Goal: Book appointment/travel/reservation

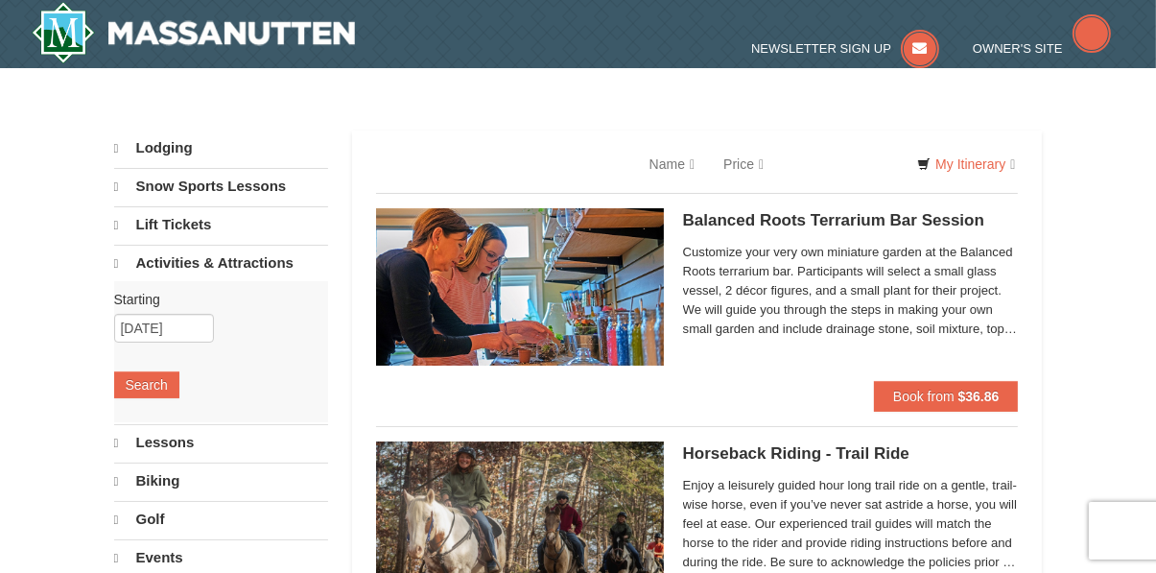
select select "9"
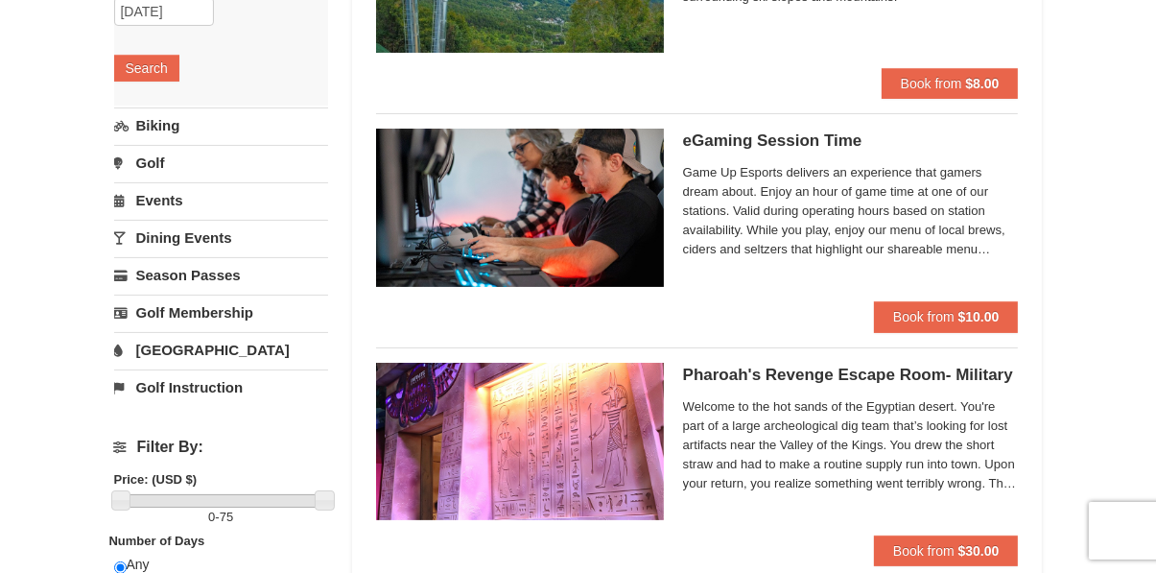
scroll to position [312, 0]
click at [855, 227] on span "Game Up Esports delivers an experience that gamers dream about. Enjoy an hour o…" at bounding box center [851, 211] width 336 height 96
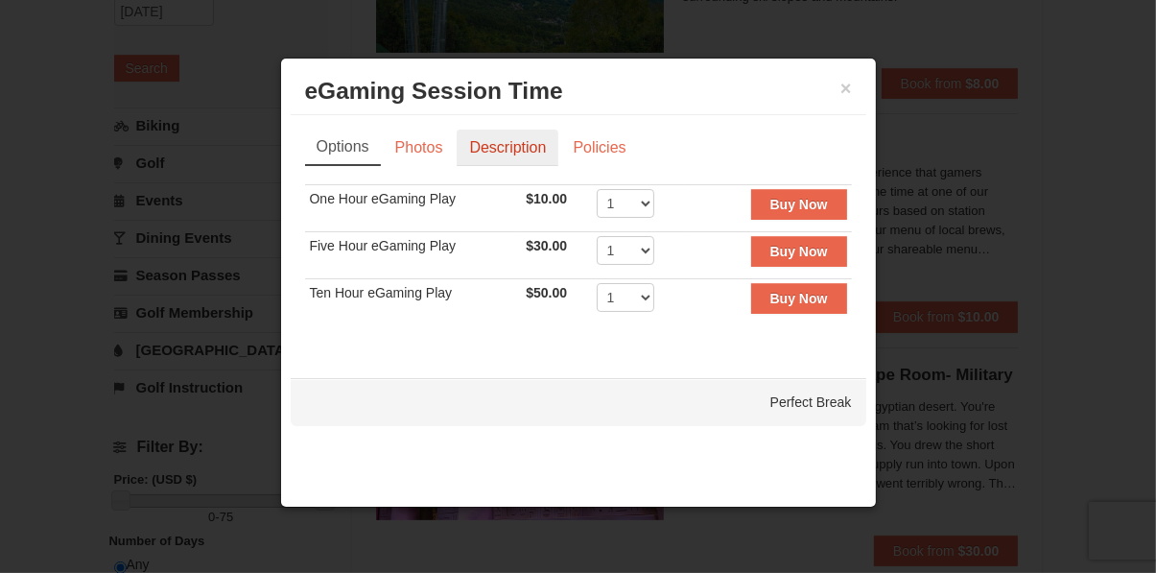
click at [514, 151] on link "Description" at bounding box center [508, 147] width 102 height 36
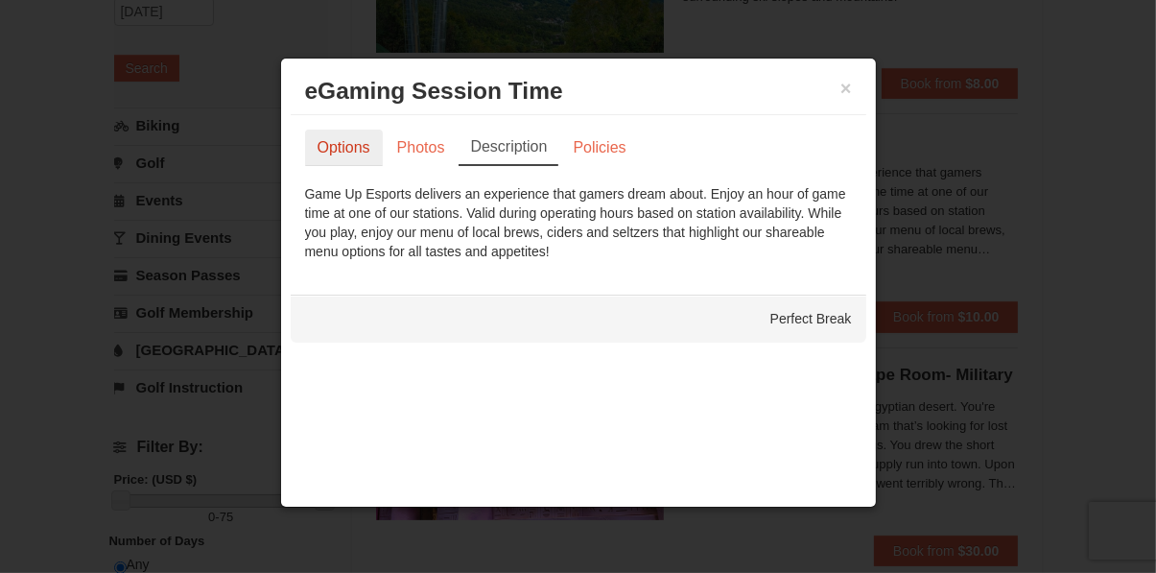
click at [340, 162] on link "Options" at bounding box center [344, 147] width 78 height 36
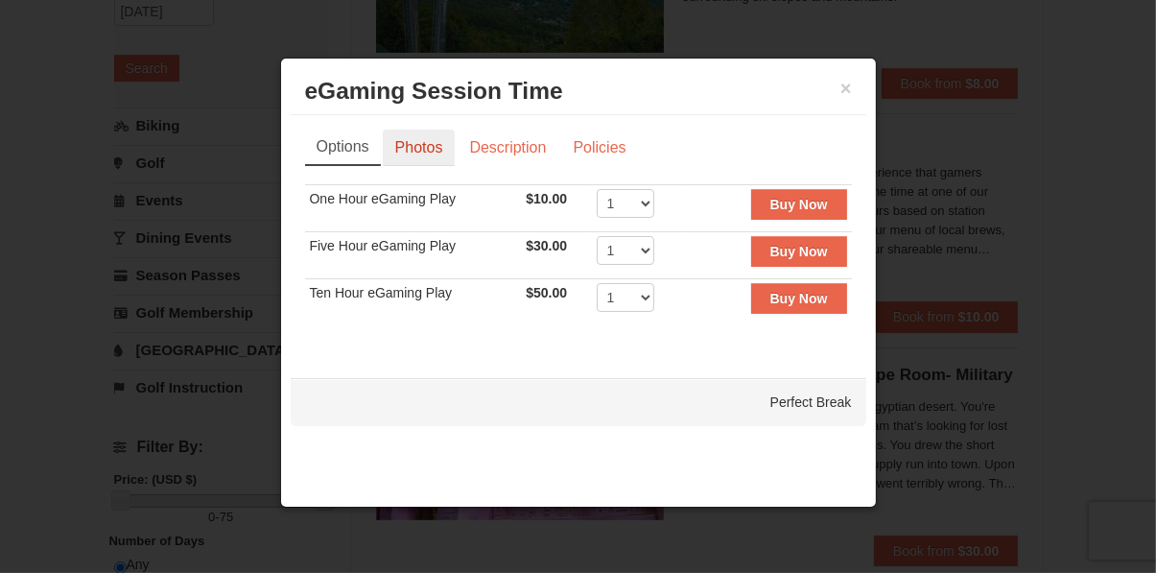
click at [416, 153] on link "Photos" at bounding box center [419, 147] width 73 height 36
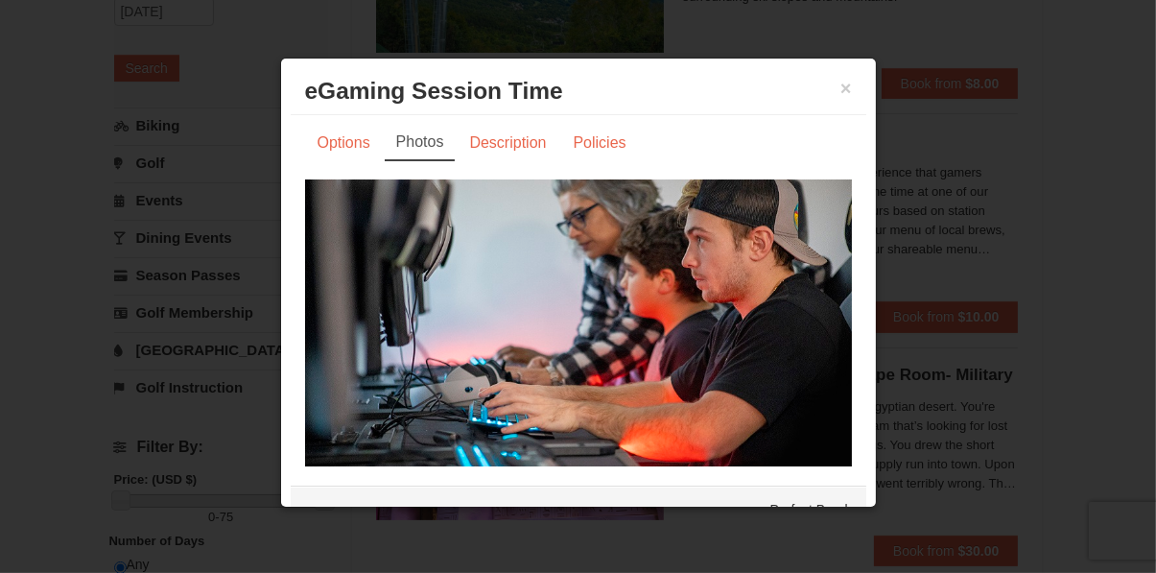
scroll to position [19, 0]
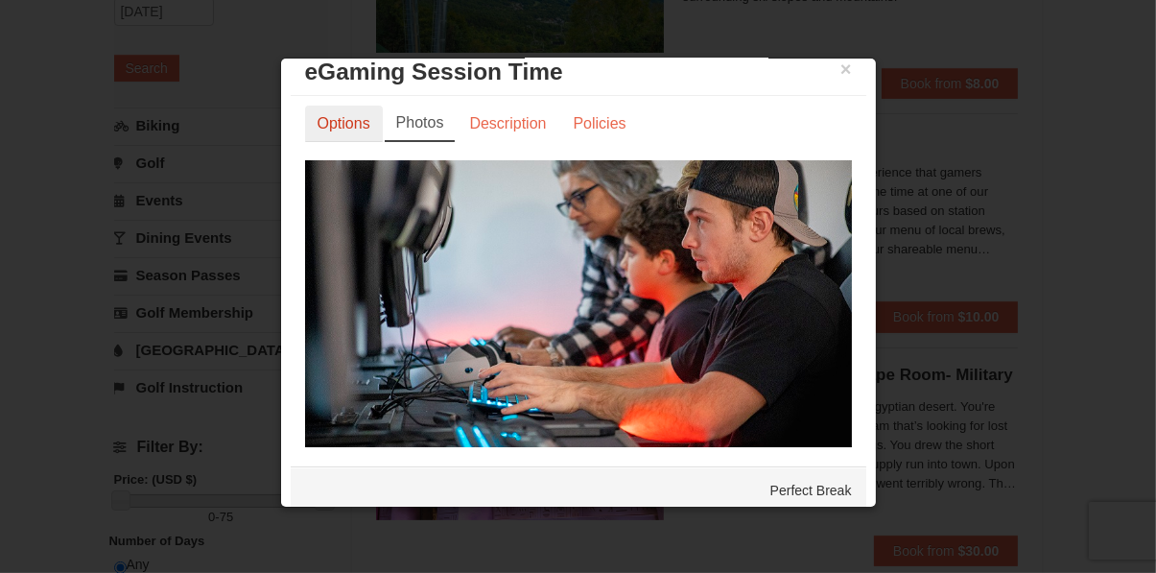
click at [323, 135] on link "Options" at bounding box center [344, 123] width 78 height 36
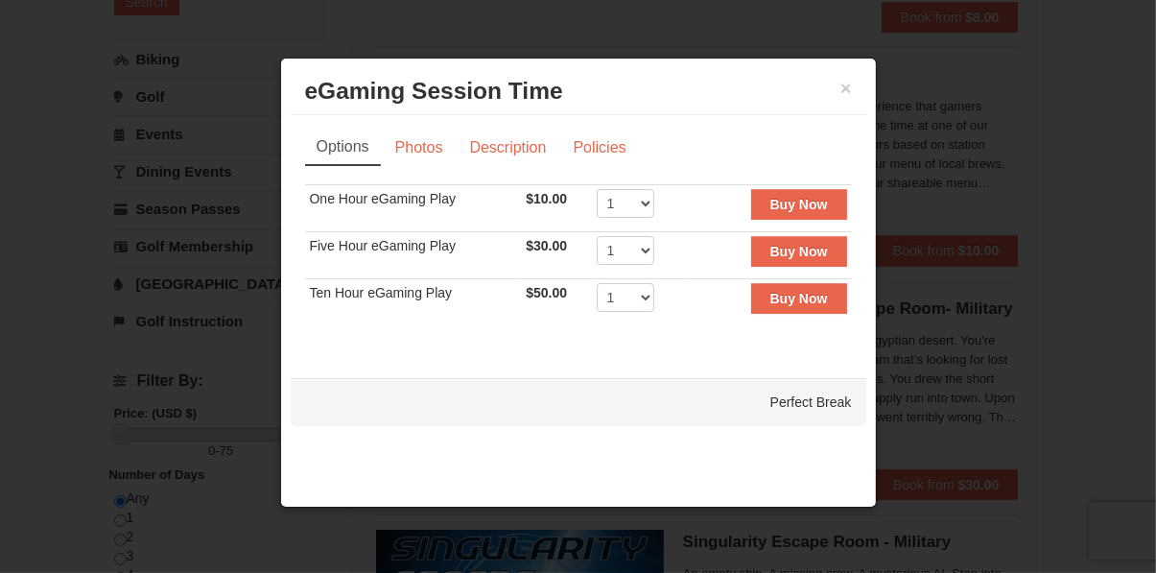
scroll to position [378, 0]
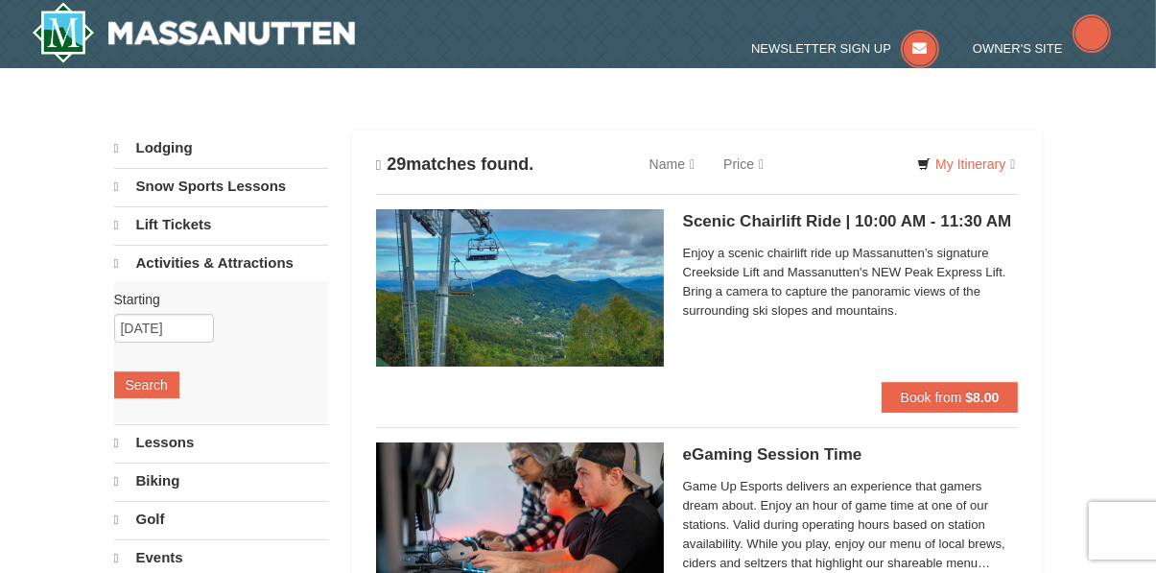
select select "9"
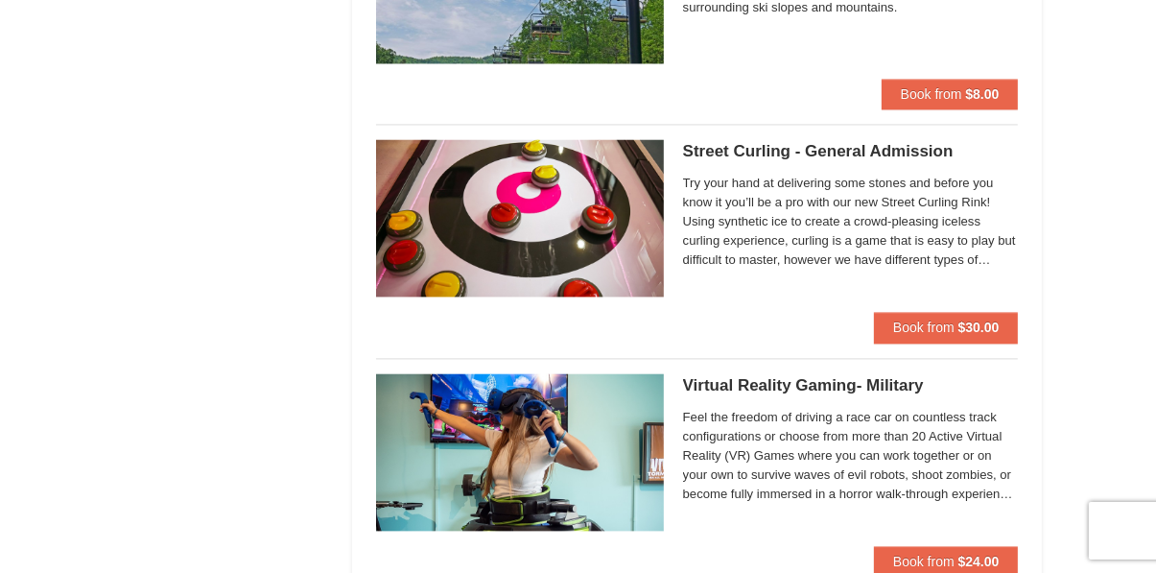
scroll to position [3560, 0]
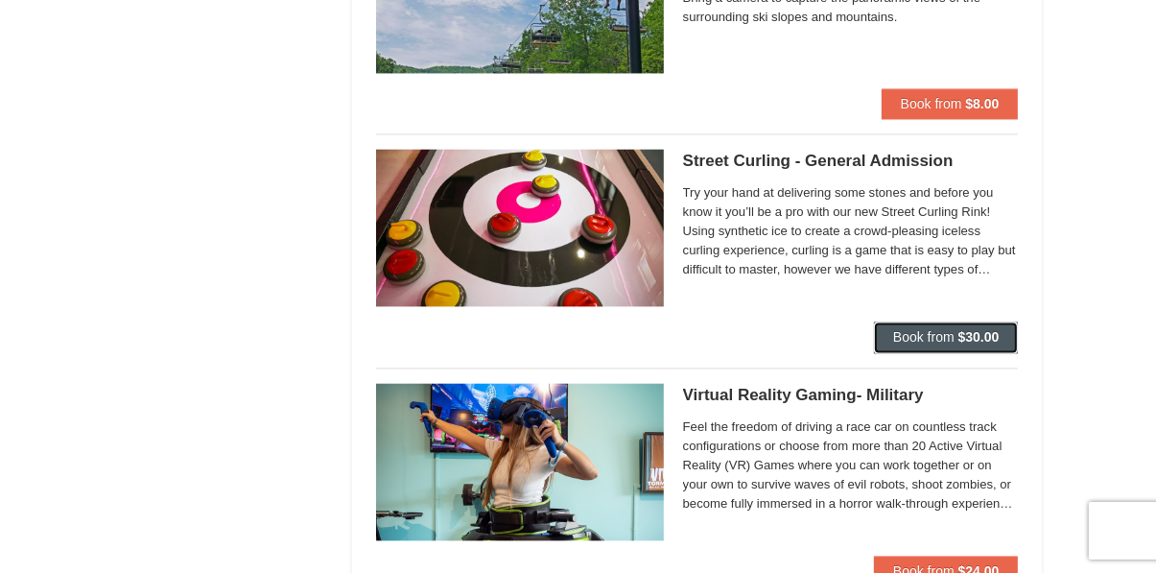
click at [915, 345] on button "Book from $30.00" at bounding box center [946, 336] width 145 height 31
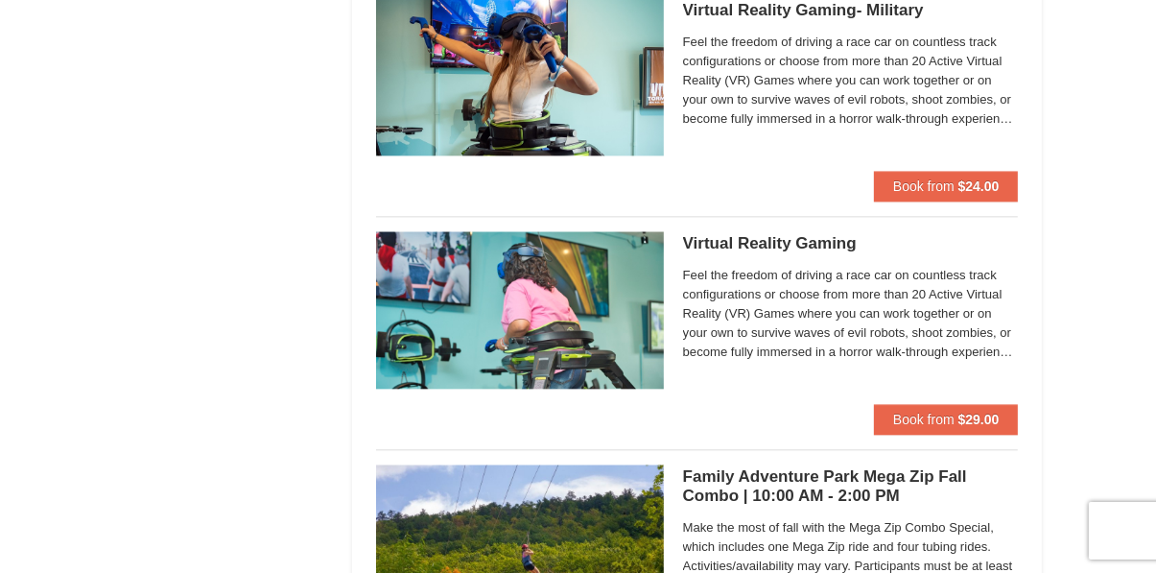
scroll to position [3946, 0]
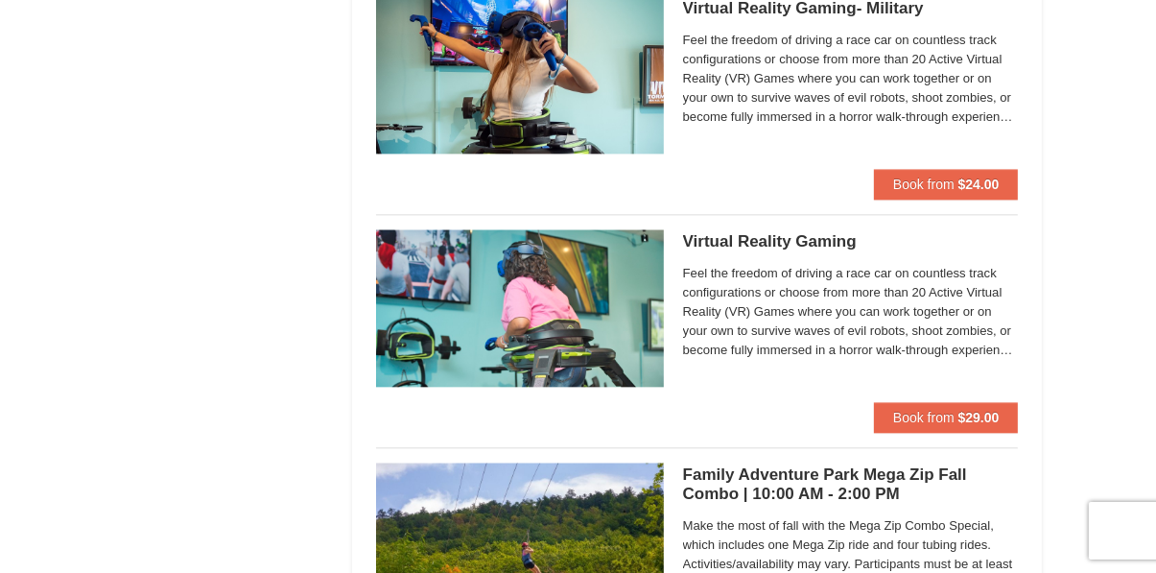
click at [829, 325] on span "Feel the freedom of driving a race car on countless track configurations or cho…" at bounding box center [851, 312] width 336 height 96
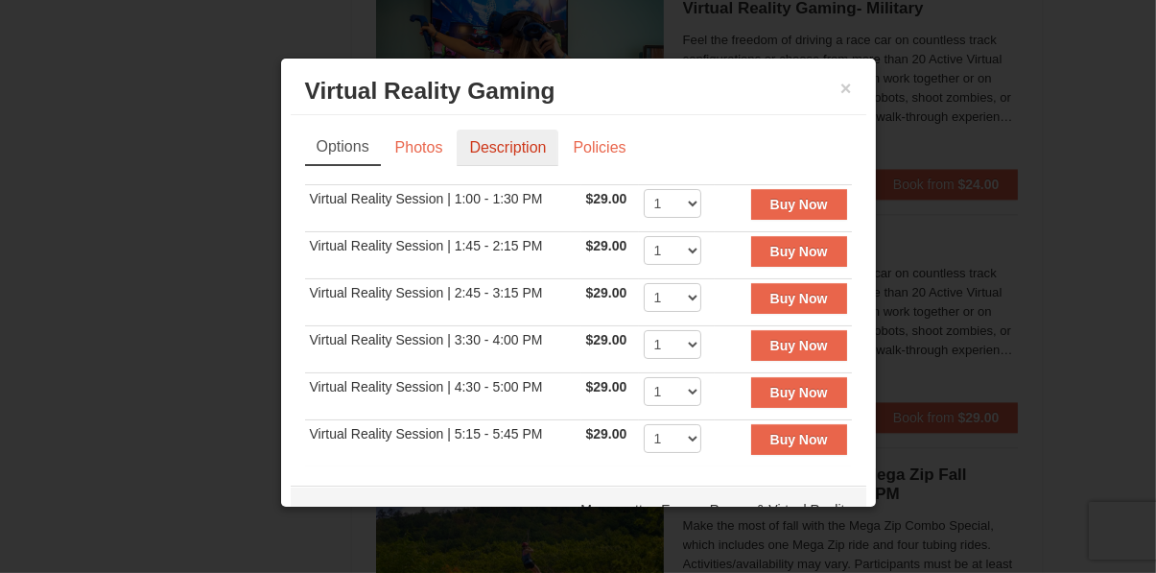
click at [496, 155] on link "Description" at bounding box center [508, 147] width 102 height 36
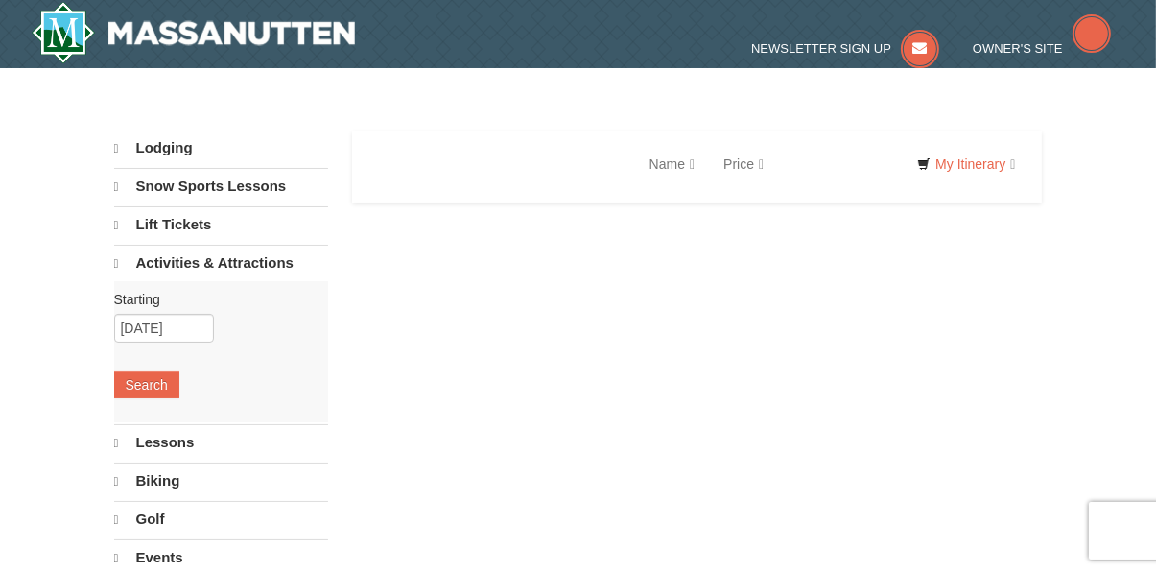
select select "9"
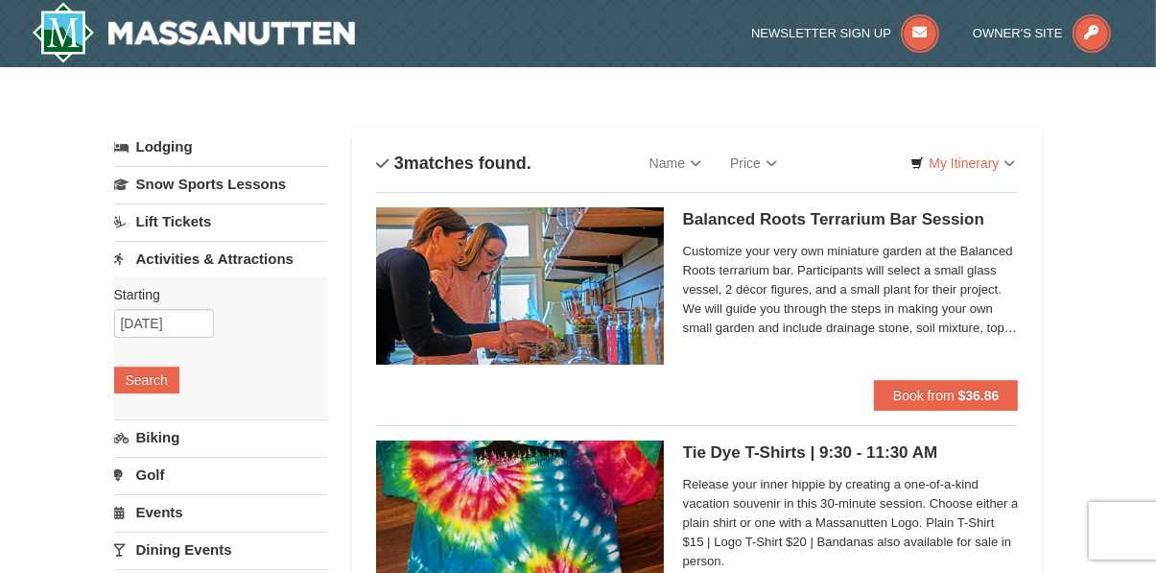
click at [184, 263] on link "Activities & Attractions" at bounding box center [221, 258] width 214 height 35
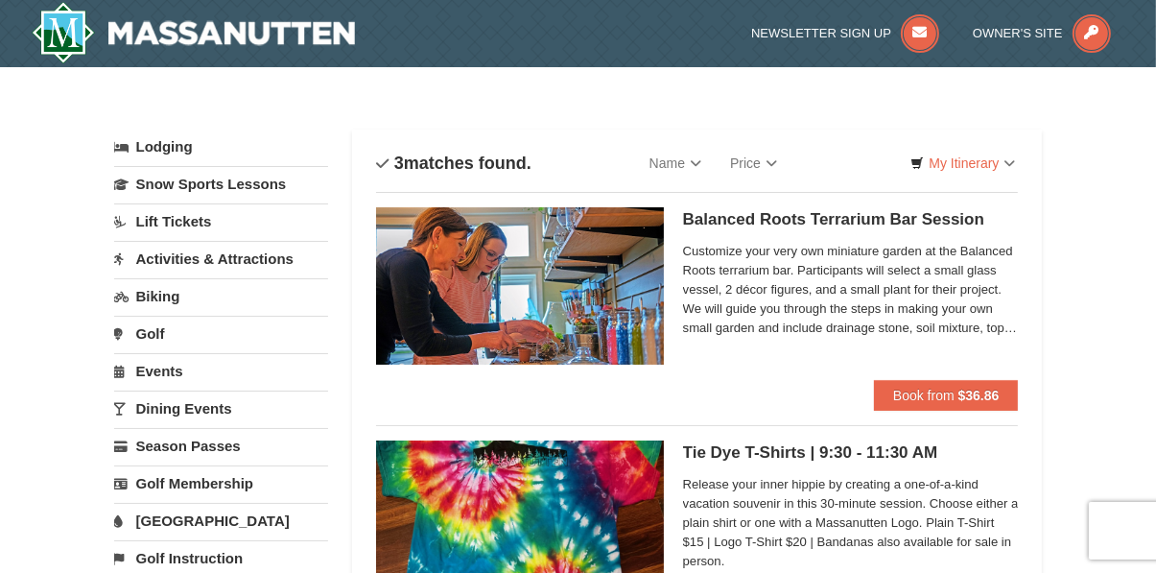
scroll to position [25, 0]
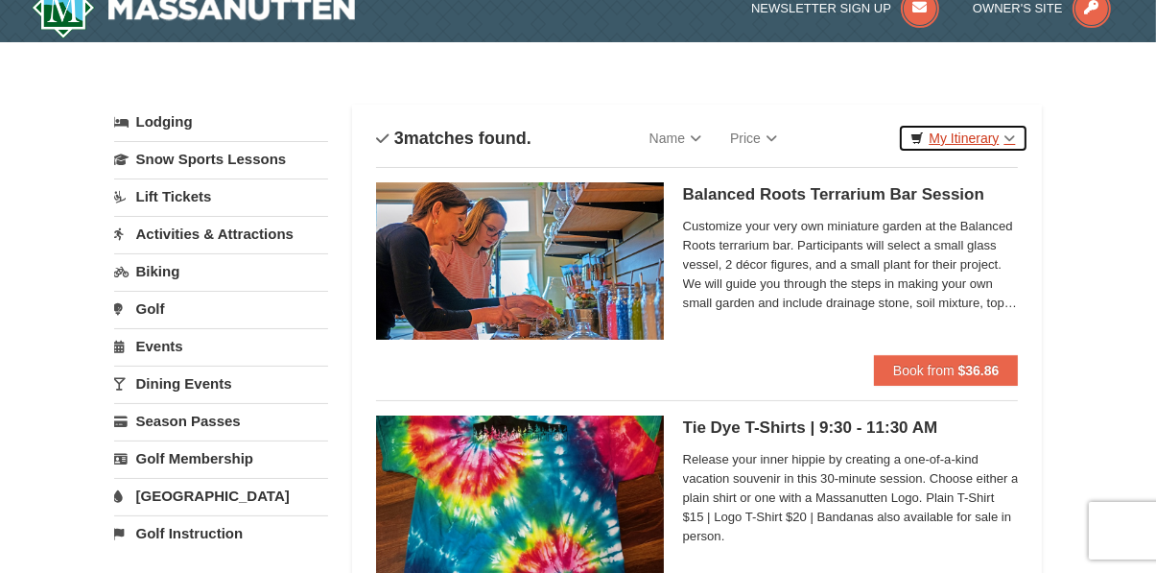
click at [985, 139] on link "My Itinerary" at bounding box center [962, 138] width 129 height 29
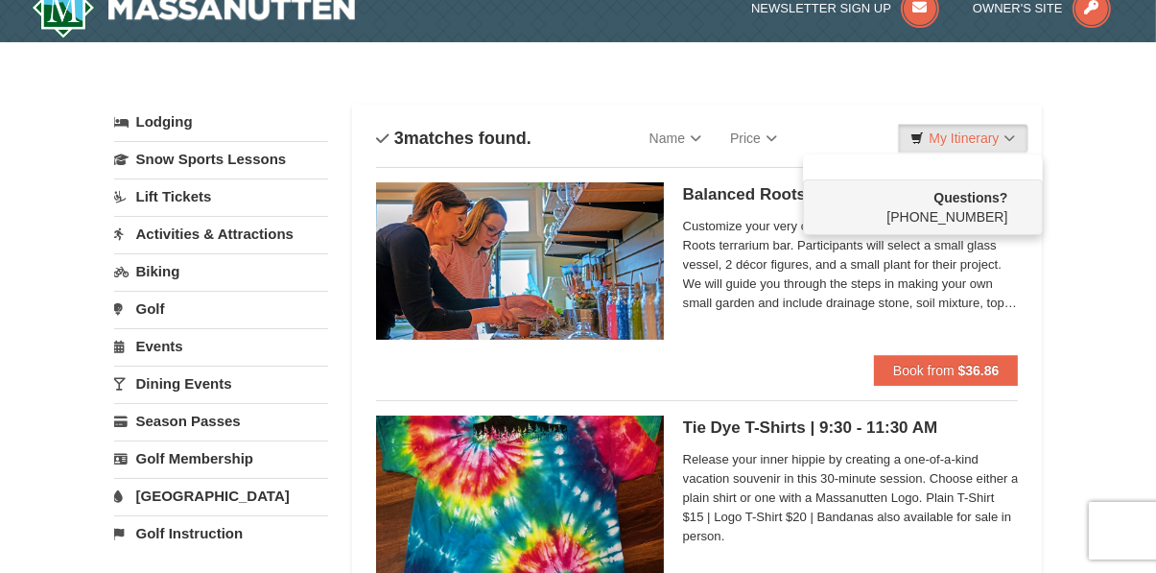
click at [997, 139] on div at bounding box center [578, 286] width 1156 height 573
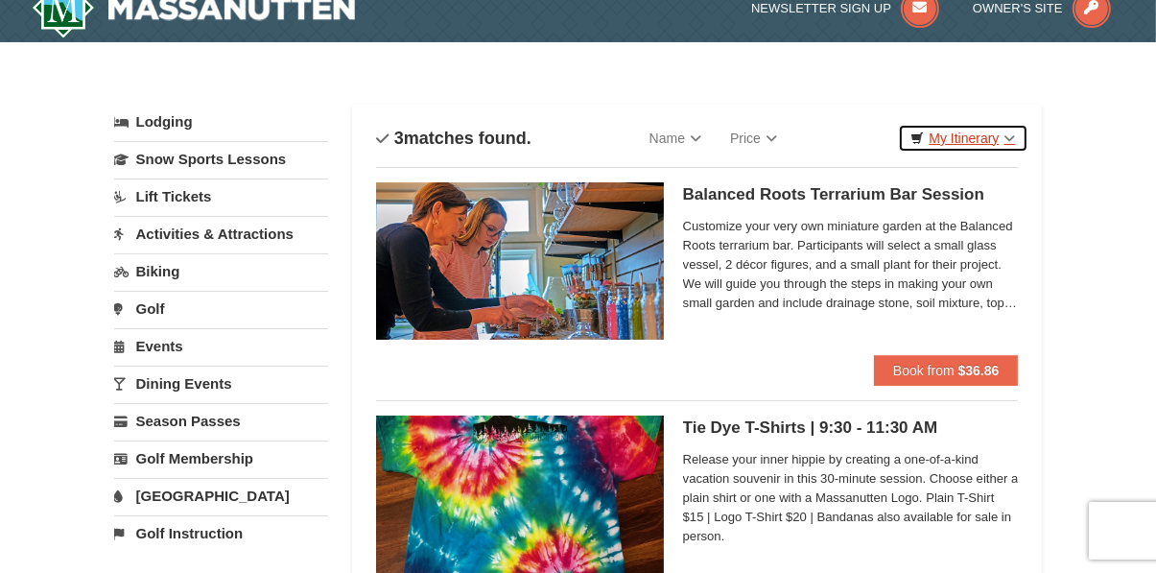
click at [1013, 135] on link "My Itinerary" at bounding box center [962, 138] width 129 height 29
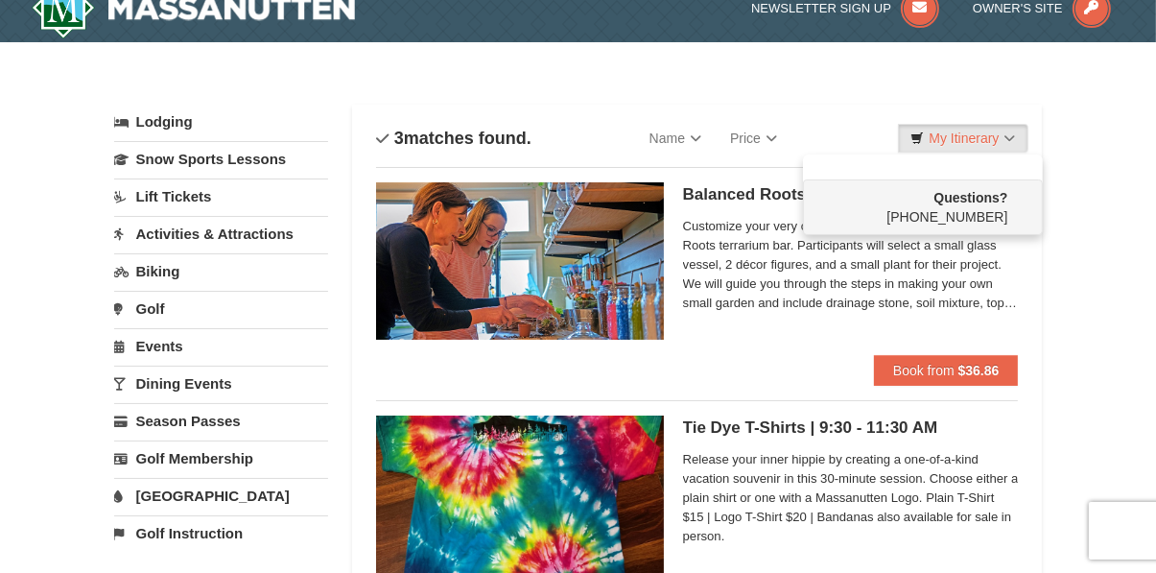
click at [1011, 132] on div at bounding box center [578, 286] width 1156 height 573
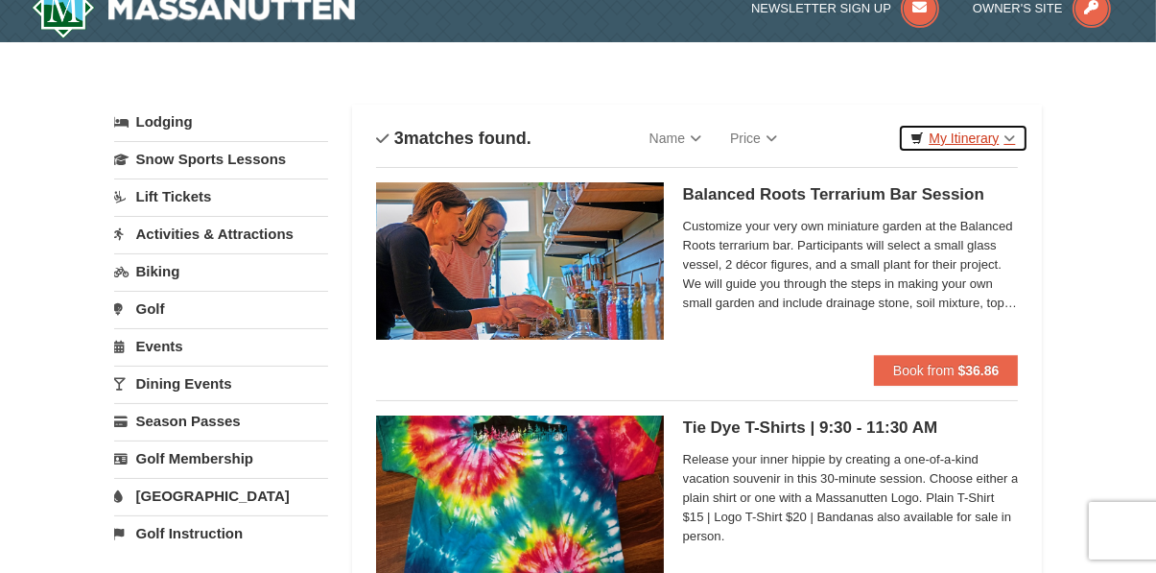
click at [963, 133] on link "My Itinerary" at bounding box center [962, 138] width 129 height 29
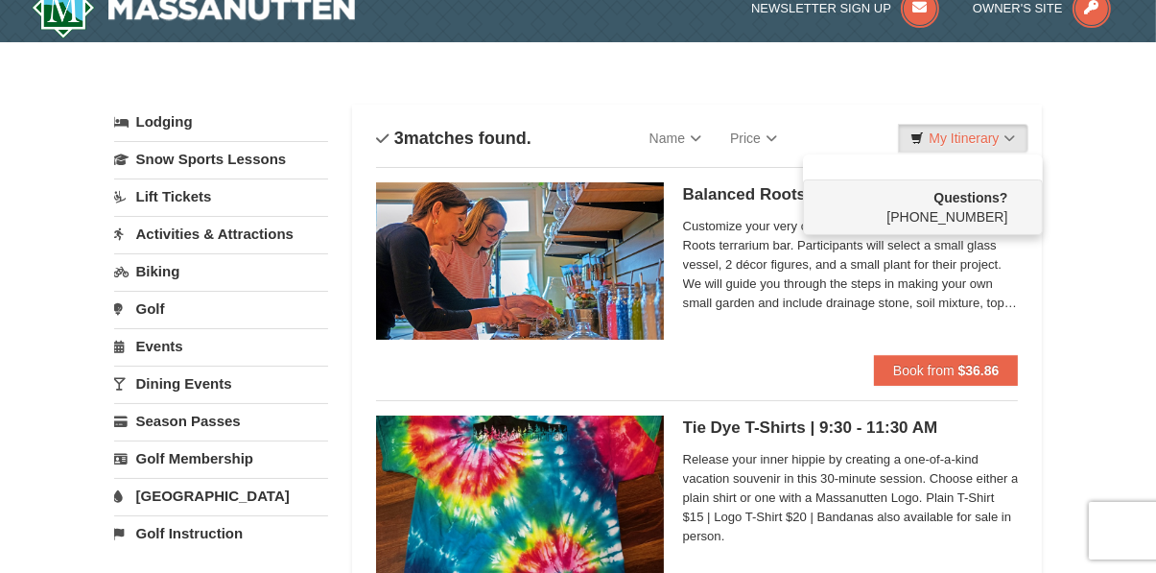
click at [990, 140] on div at bounding box center [578, 286] width 1156 height 573
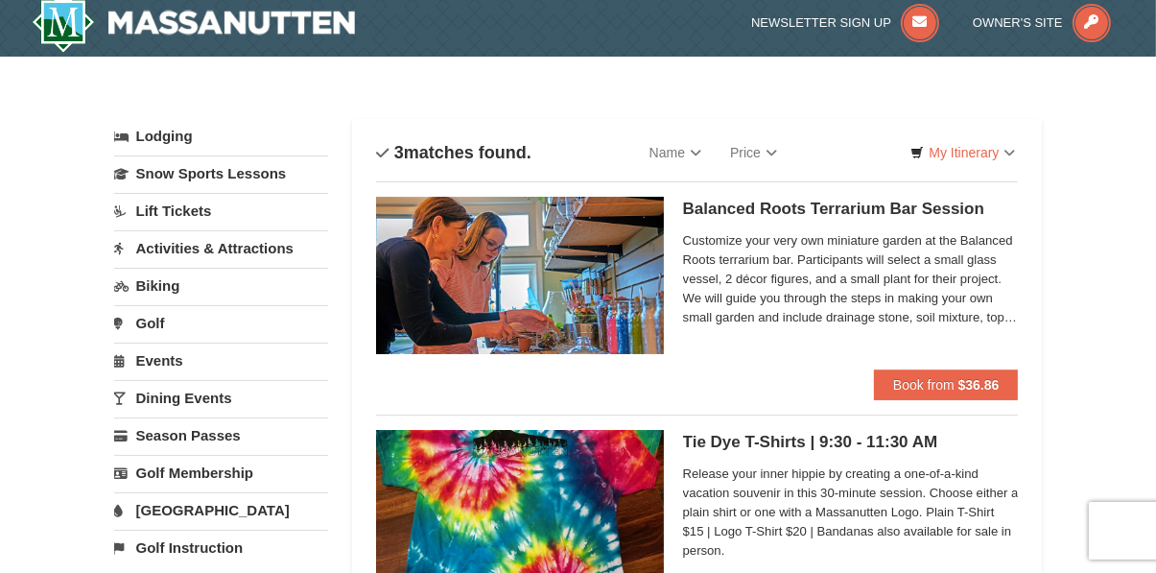
scroll to position [0, 0]
